Goal: Task Accomplishment & Management: Manage account settings

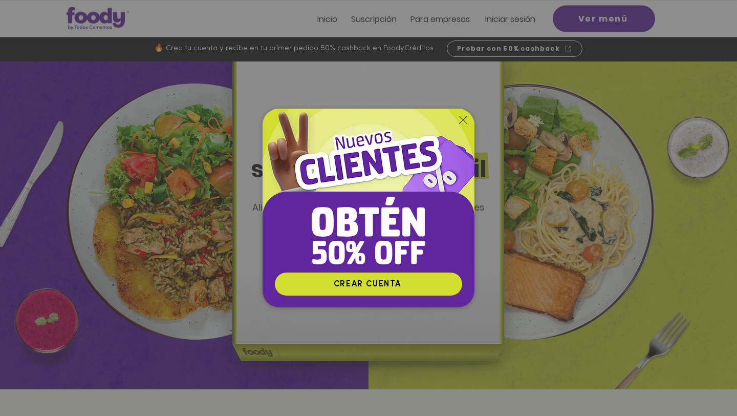
click at [591, 24] on div "Nuevos suscriptores 50% off" at bounding box center [368, 208] width 737 height 416
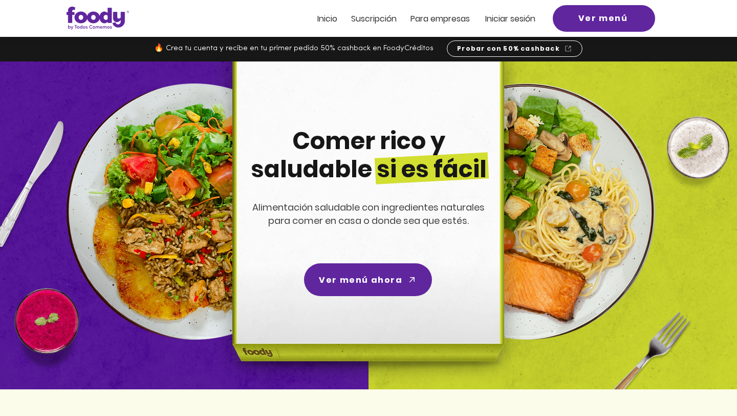
click at [527, 21] on span "Iniciar sesión" at bounding box center [510, 19] width 50 height 12
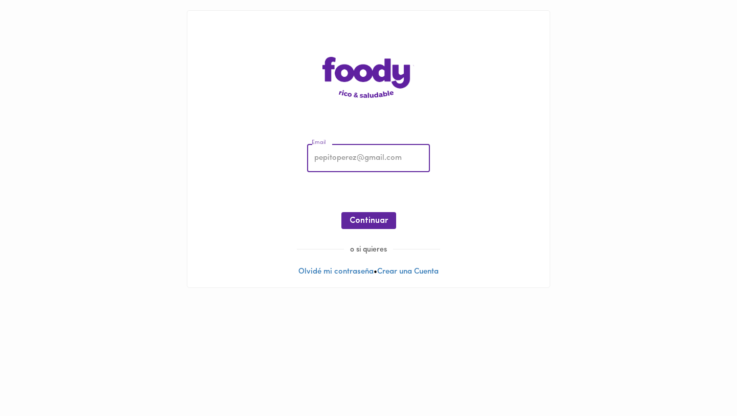
click at [354, 159] on input "email" at bounding box center [368, 158] width 123 height 28
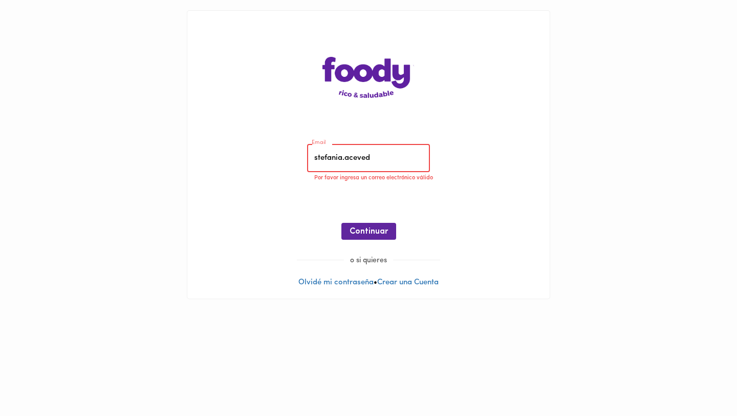
type input "stefania.[PERSON_NAME]"
